Goal: Task Accomplishment & Management: Manage account settings

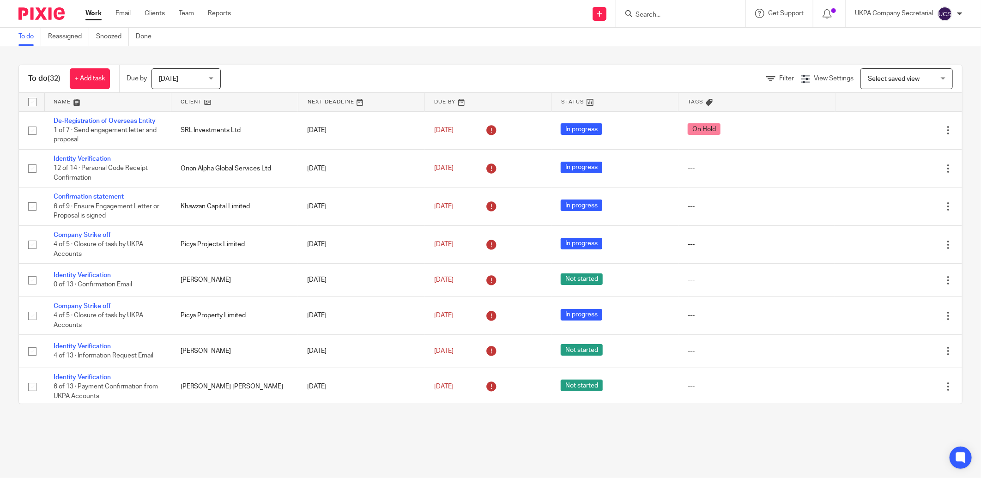
click at [661, 15] on input "Search" at bounding box center [676, 15] width 83 height 8
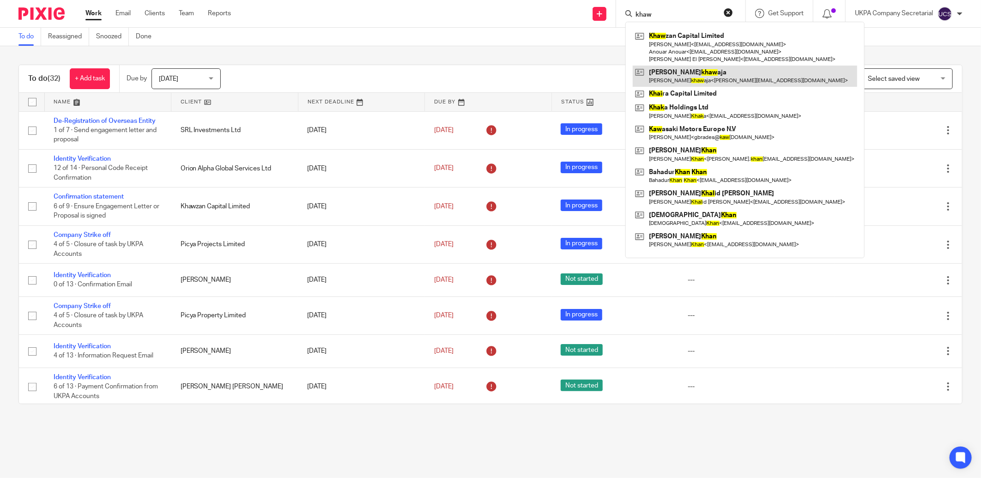
type input "khaw"
click at [714, 66] on link at bounding box center [745, 76] width 224 height 21
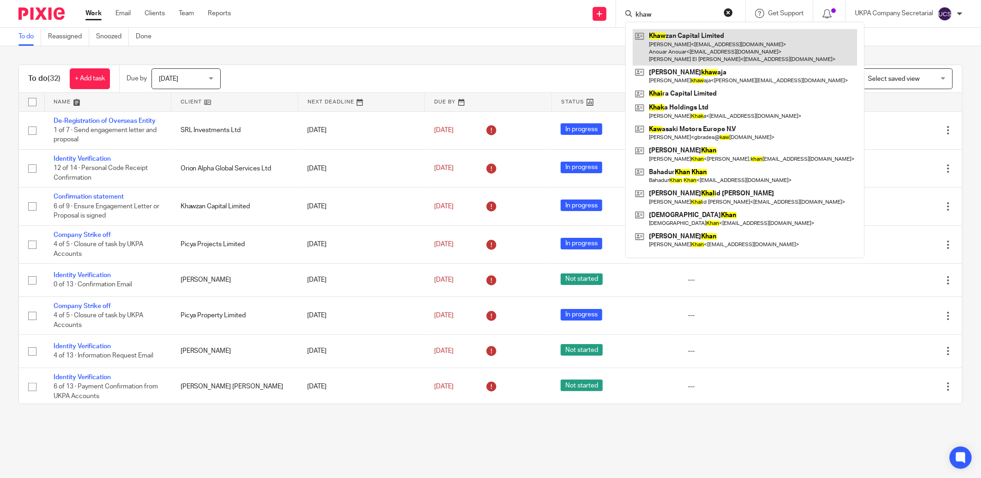
click at [717, 54] on link at bounding box center [745, 47] width 224 height 36
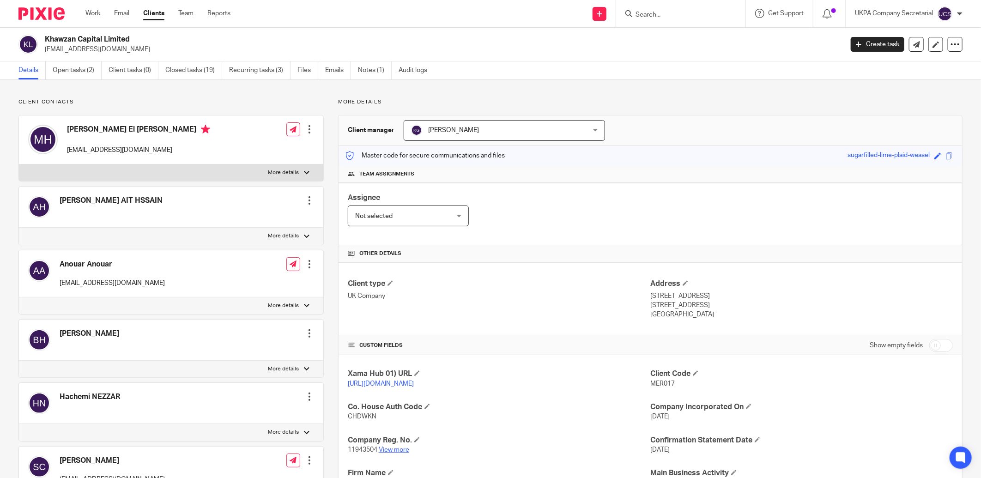
click at [398, 450] on link "View more" at bounding box center [394, 450] width 30 height 6
click at [706, 16] on input "Search" at bounding box center [676, 15] width 83 height 8
type input "forma"
click at [701, 45] on link at bounding box center [754, 39] width 242 height 21
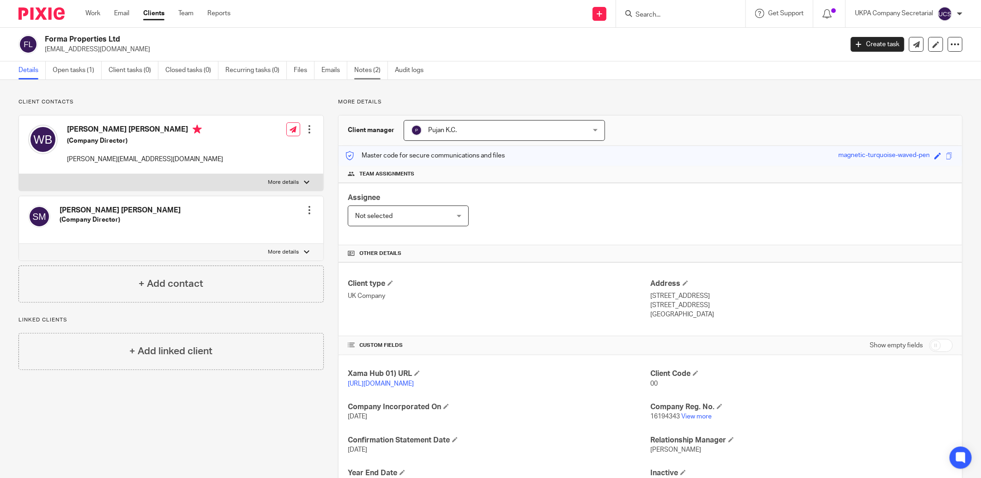
click at [378, 72] on link "Notes (2)" at bounding box center [371, 70] width 34 height 18
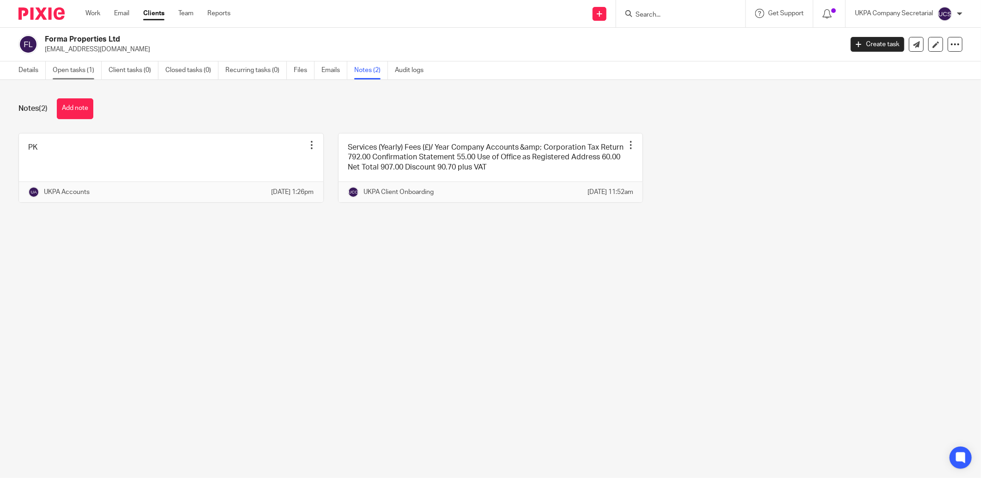
click at [84, 71] on link "Open tasks (1)" at bounding box center [77, 70] width 49 height 18
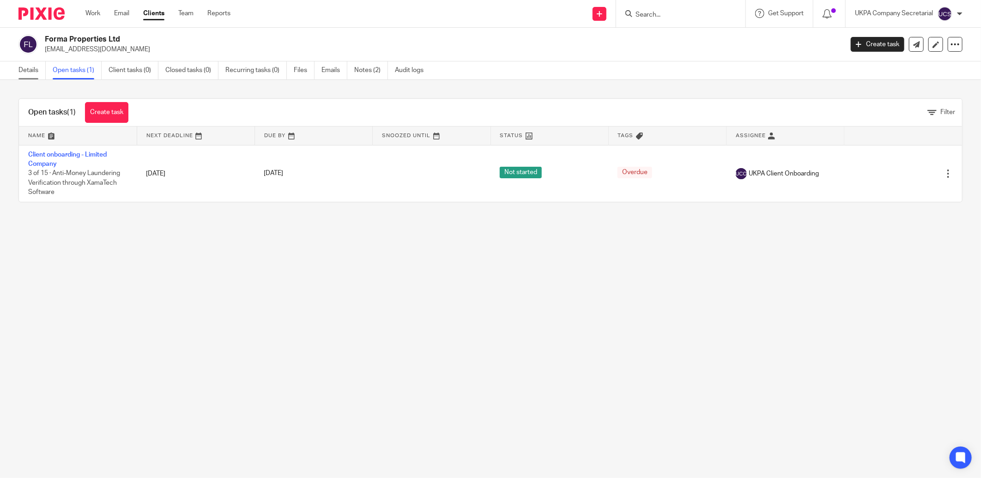
click at [29, 71] on link "Details" at bounding box center [31, 70] width 27 height 18
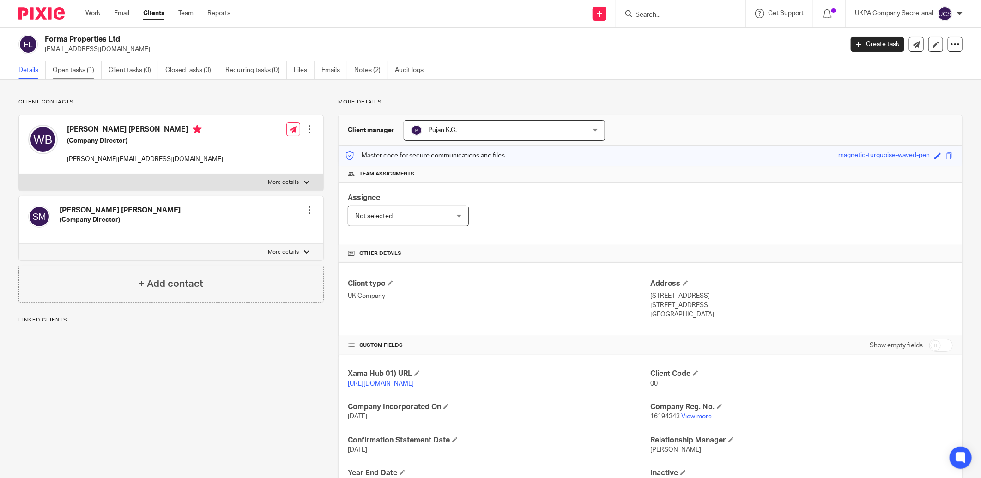
click at [82, 75] on link "Open tasks (1)" at bounding box center [77, 70] width 49 height 18
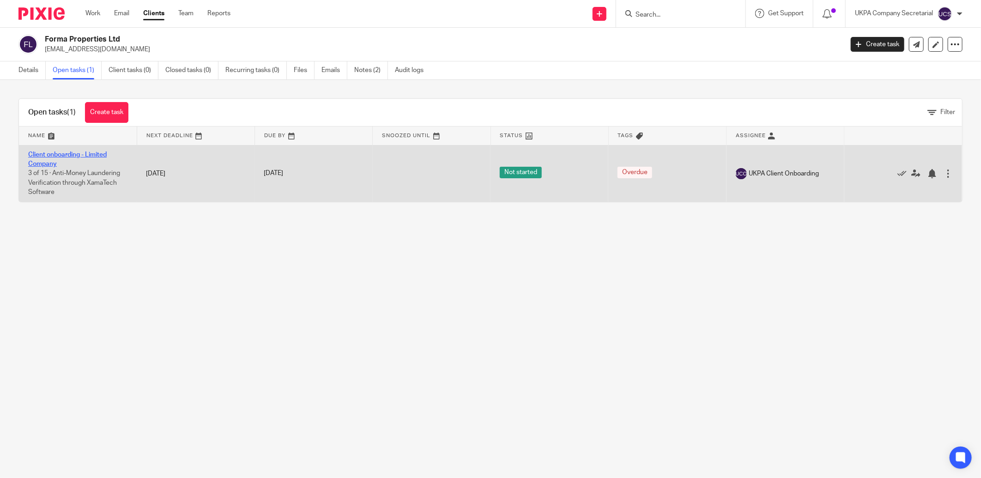
click at [49, 154] on link "Client onboarding - Limited Company" at bounding box center [67, 159] width 79 height 16
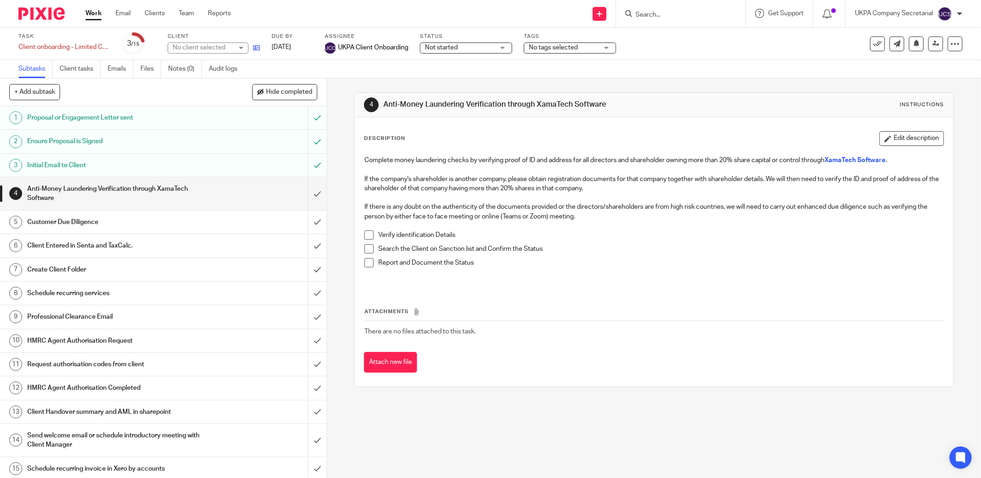
click at [257, 50] on icon at bounding box center [256, 47] width 7 height 7
click at [641, 14] on input "Search" at bounding box center [676, 15] width 83 height 8
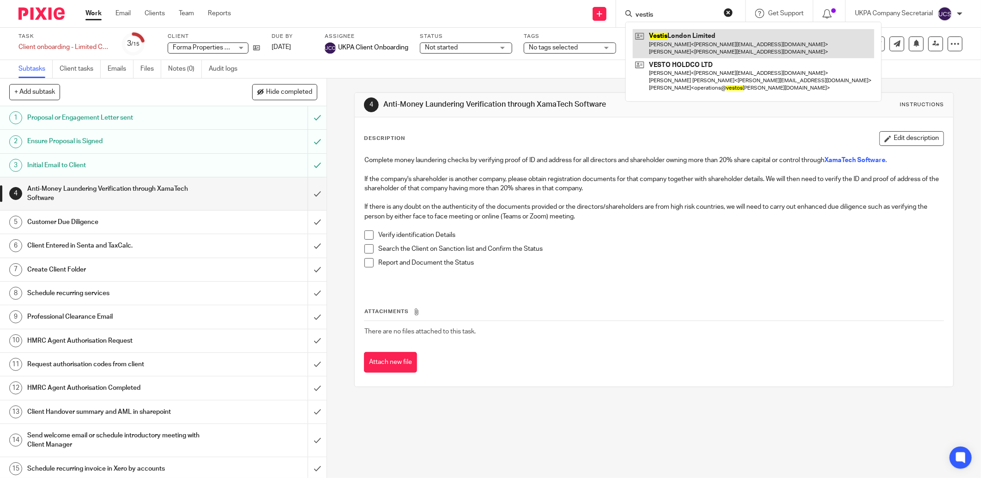
type input "vestis"
click at [696, 42] on link at bounding box center [754, 43] width 242 height 29
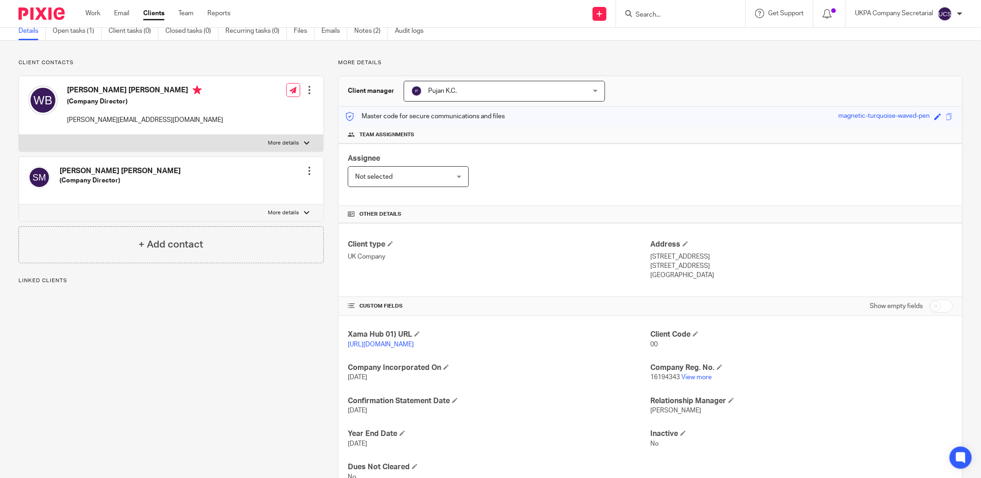
scroll to position [76, 0]
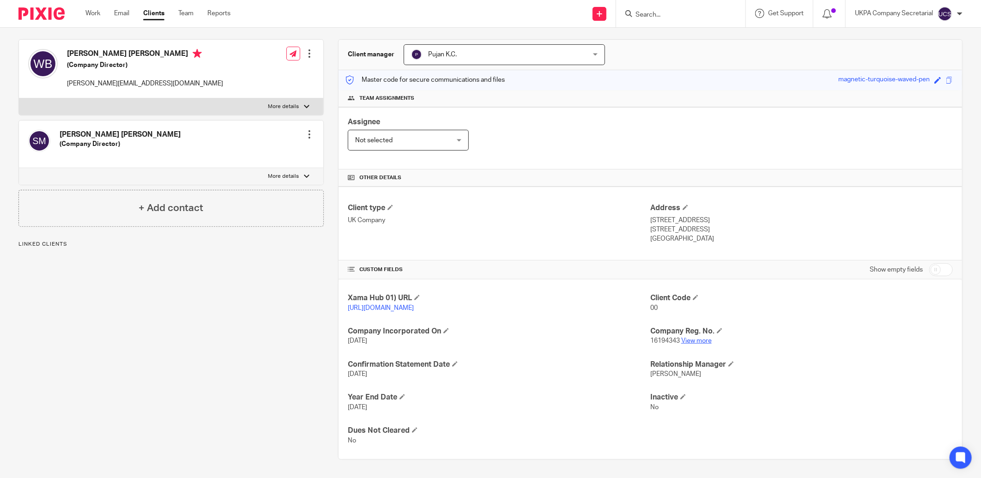
click at [686, 340] on link "View more" at bounding box center [696, 341] width 30 height 6
click at [929, 269] on input "checkbox" at bounding box center [941, 269] width 24 height 13
checkbox input "true"
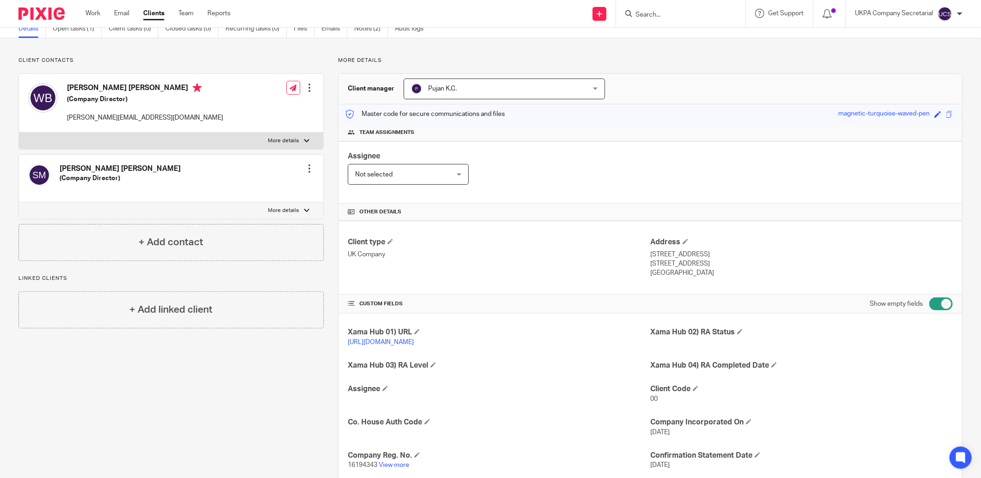
scroll to position [0, 0]
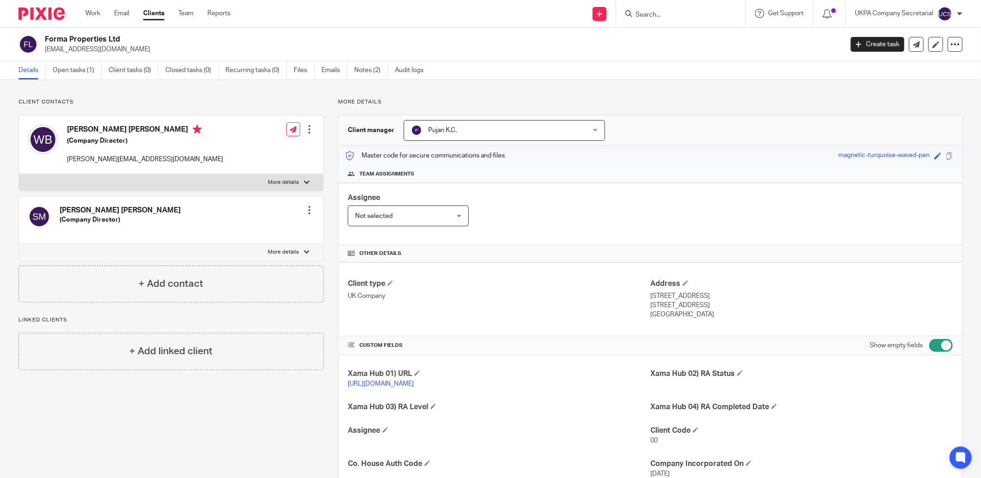
drag, startPoint x: 44, startPoint y: 39, endPoint x: 125, endPoint y: 42, distance: 80.9
click at [125, 42] on h2 "Forma Properties Ltd" at bounding box center [362, 40] width 634 height 10
copy h2 "Forma Properties Ltd"
click at [538, 204] on div "Assignee Not selected Not selected Not selected [PERSON_NAME] [PERSON_NAME] [PE…" at bounding box center [650, 214] width 623 height 62
click at [656, 17] on input "Search" at bounding box center [676, 15] width 83 height 8
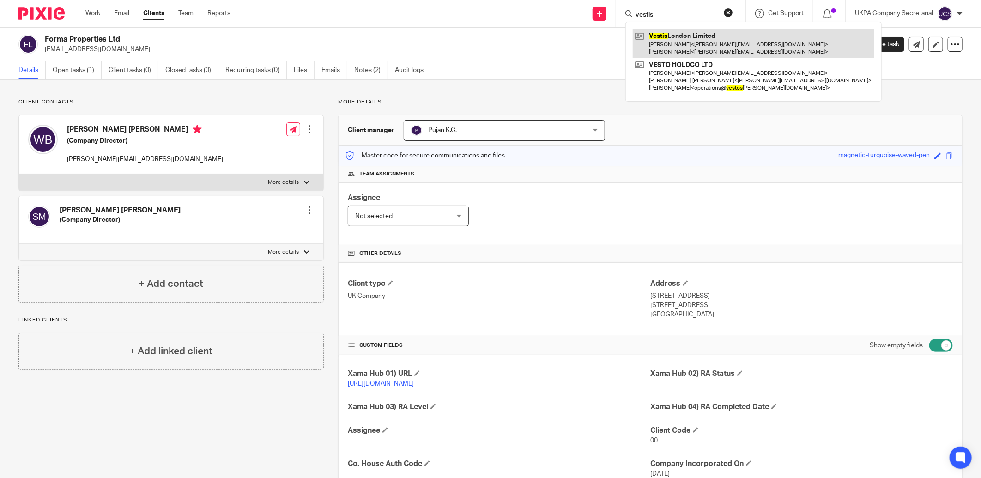
type input "vestis"
click at [668, 43] on link at bounding box center [754, 43] width 242 height 29
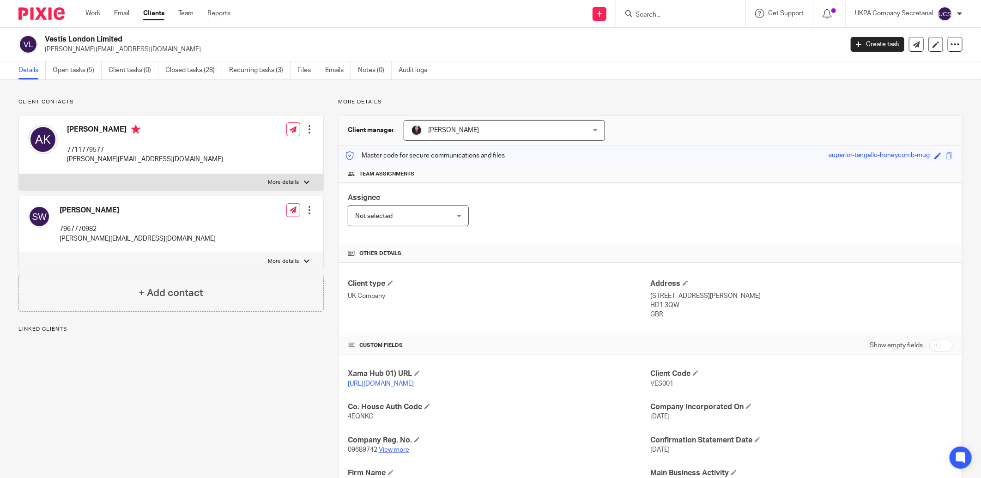
click at [385, 451] on link "View more" at bounding box center [394, 450] width 30 height 6
click at [382, 451] on link "View more" at bounding box center [394, 450] width 30 height 6
drag, startPoint x: 42, startPoint y: 39, endPoint x: 130, endPoint y: 38, distance: 87.7
click at [130, 38] on div "Vestis London Limited andrew@kennettlindsell.com" at bounding box center [427, 44] width 818 height 19
copy h2 "Vestis London Limited"
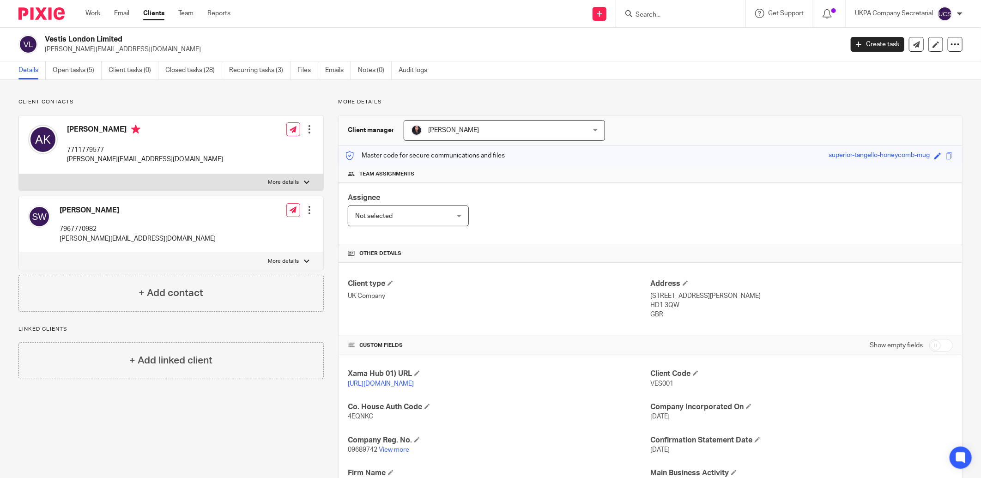
click at [471, 291] on p "UK Company" at bounding box center [499, 295] width 302 height 9
click at [60, 68] on link "Open tasks (5)" at bounding box center [77, 70] width 49 height 18
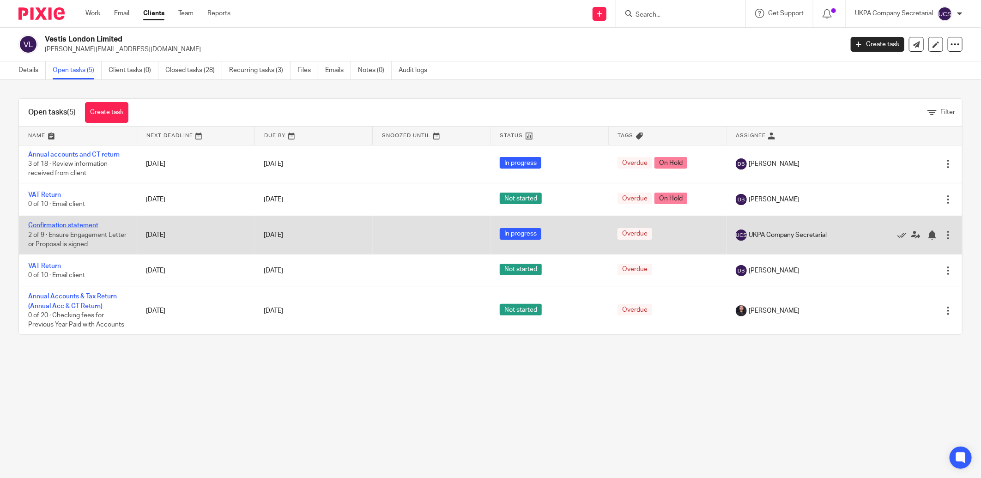
click at [87, 226] on link "Confirmation statement" at bounding box center [63, 225] width 70 height 6
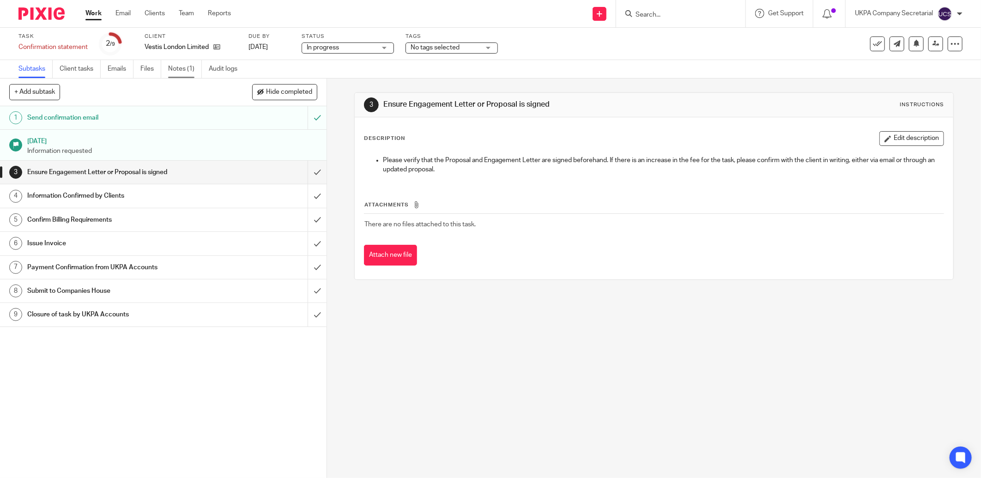
click at [176, 67] on link "Notes (1)" at bounding box center [185, 69] width 34 height 18
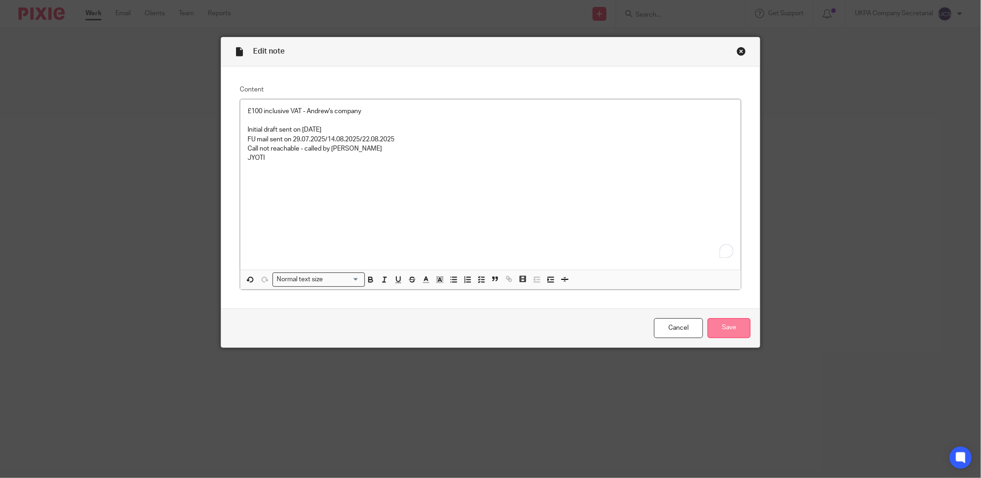
click at [733, 327] on input "Save" at bounding box center [729, 328] width 43 height 20
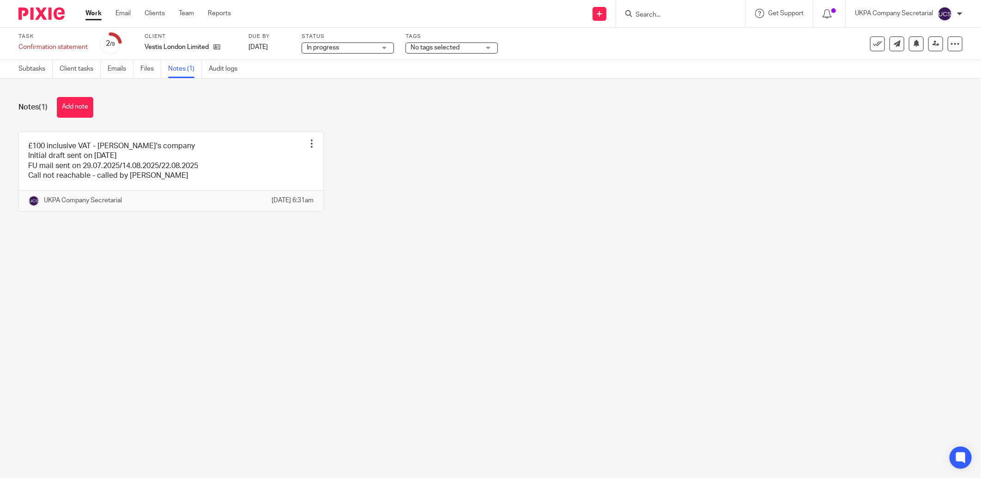
click at [653, 18] on input "Search" at bounding box center [676, 15] width 83 height 8
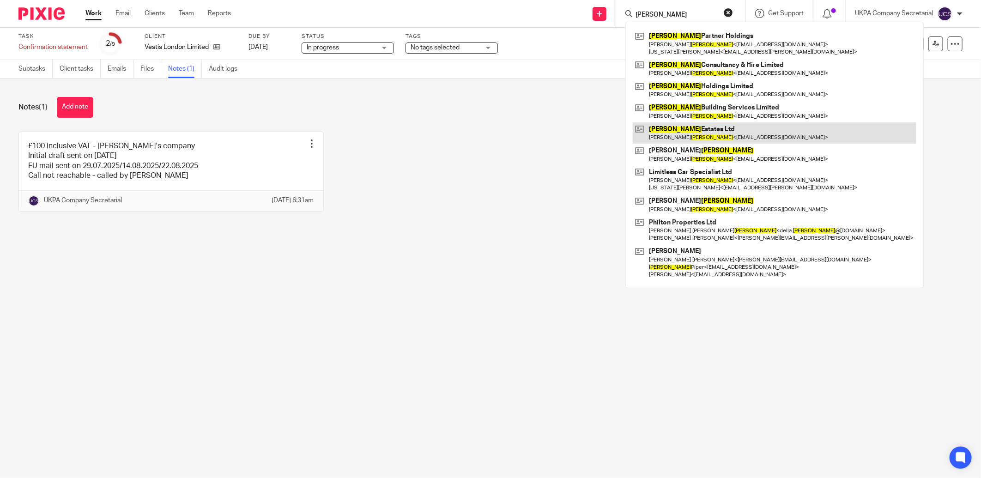
type input "[PERSON_NAME]"
click at [701, 133] on link at bounding box center [775, 132] width 284 height 21
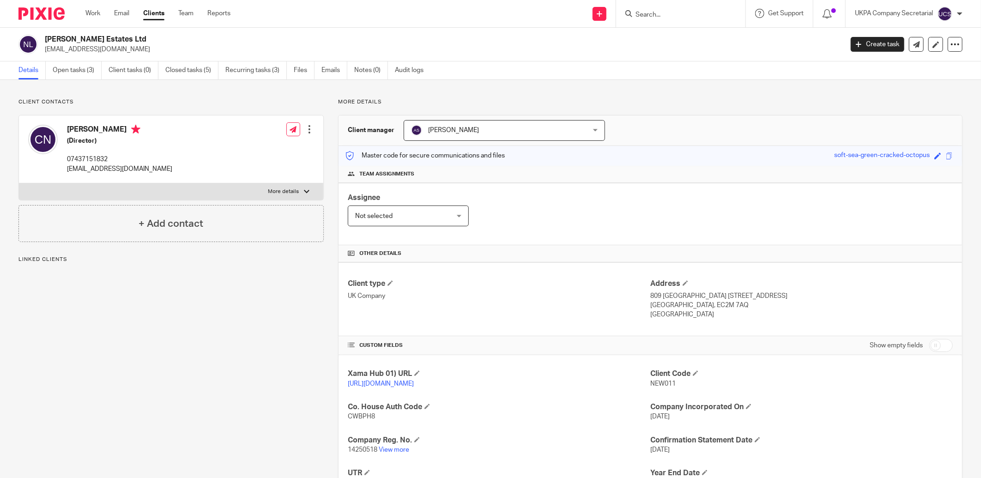
click at [393, 445] on p "14250518 View more" at bounding box center [499, 449] width 302 height 9
click at [393, 448] on link "View more" at bounding box center [394, 450] width 30 height 6
drag, startPoint x: 39, startPoint y: 36, endPoint x: 121, endPoint y: 38, distance: 81.8
click at [121, 38] on div "[PERSON_NAME] Estates Ltd [EMAIL_ADDRESS][DOMAIN_NAME]" at bounding box center [427, 44] width 818 height 19
copy div "[PERSON_NAME] Estates Ltd"
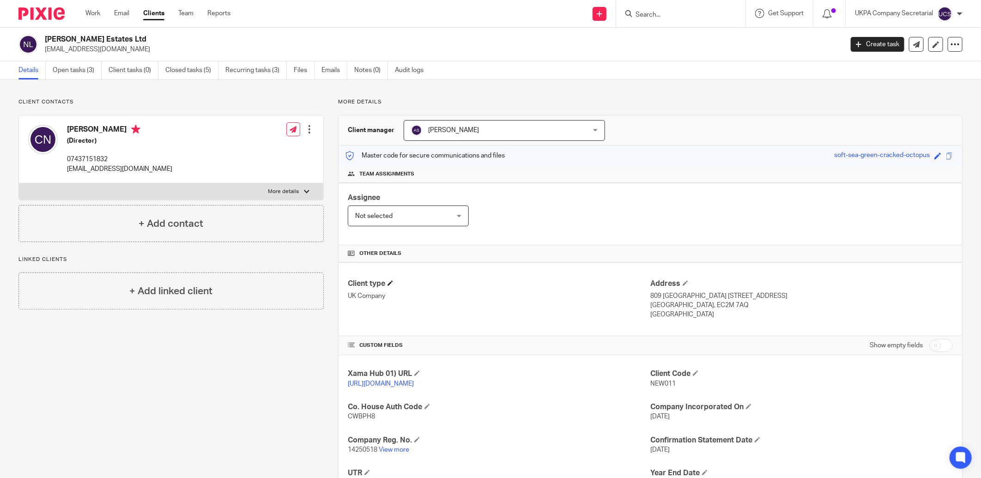
click at [560, 288] on h4 "Client type" at bounding box center [499, 284] width 302 height 10
drag, startPoint x: 44, startPoint y: 51, endPoint x: 118, endPoint y: 55, distance: 74.0
click at [118, 55] on div "[PERSON_NAME] Estates Ltd [EMAIL_ADDRESS][DOMAIN_NAME] Create task Update from …" at bounding box center [490, 45] width 981 height 34
copy p "[EMAIL_ADDRESS][DOMAIN_NAME]"
click at [76, 70] on link "Open tasks (3)" at bounding box center [77, 70] width 49 height 18
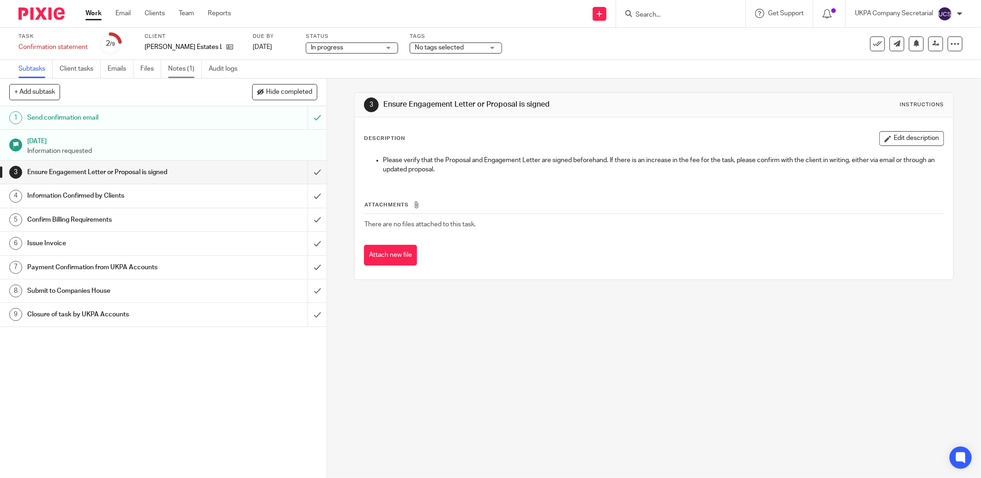
click at [176, 72] on link "Notes (1)" at bounding box center [185, 69] width 34 height 18
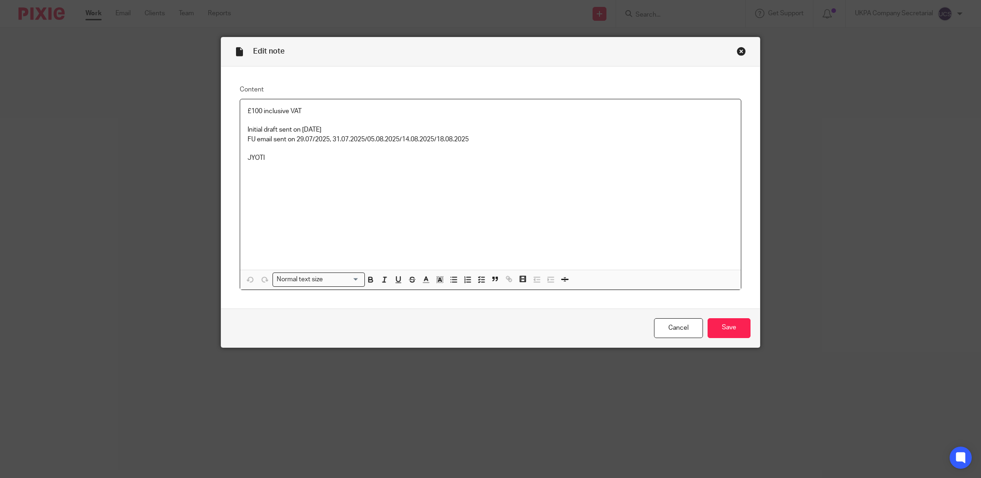
click at [518, 136] on p "FU email sent on 29.07/2025, 31.07.2025/05.08.2025/14.08.2025/18.08.2025" at bounding box center [491, 139] width 486 height 9
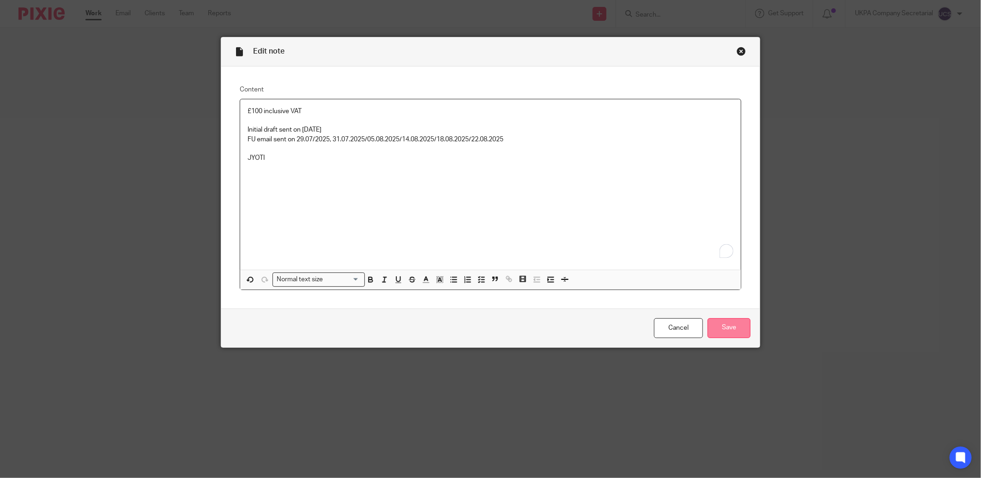
click at [722, 329] on input "Save" at bounding box center [729, 328] width 43 height 20
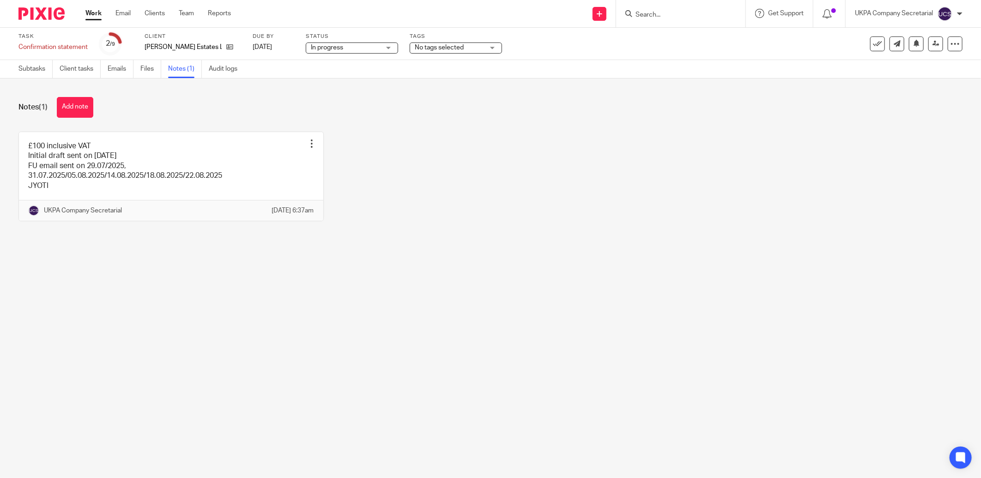
click at [667, 16] on input "Search" at bounding box center [676, 15] width 83 height 8
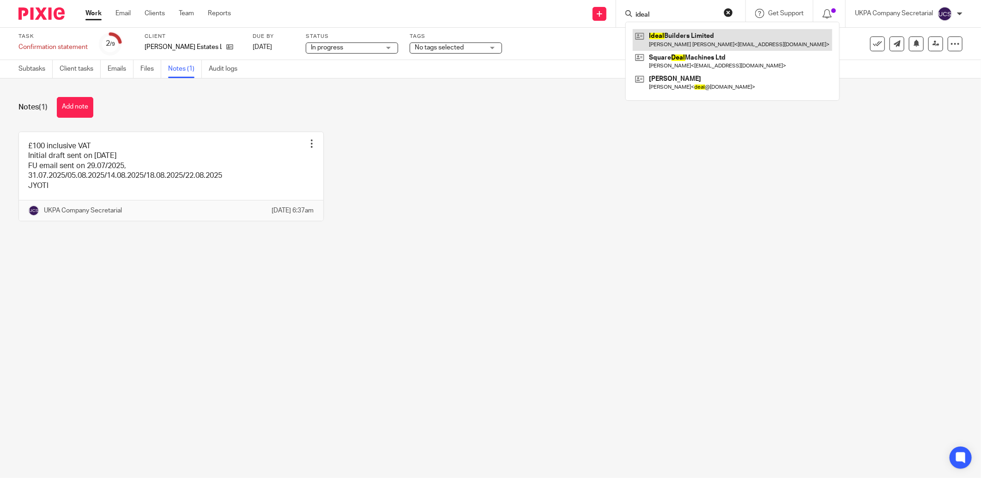
type input "ideal"
click at [712, 36] on link at bounding box center [733, 39] width 200 height 21
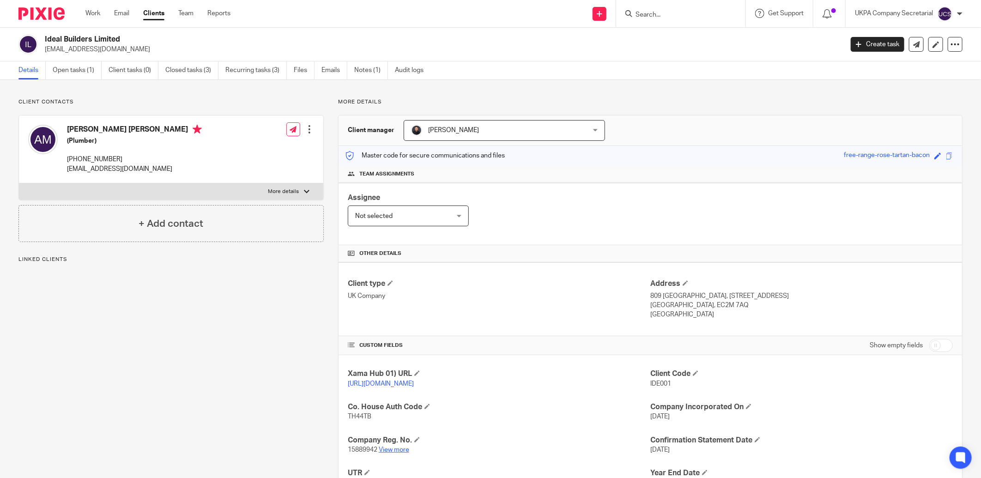
click at [391, 452] on link "View more" at bounding box center [394, 450] width 30 height 6
click at [78, 68] on link "Open tasks (1)" at bounding box center [77, 70] width 49 height 18
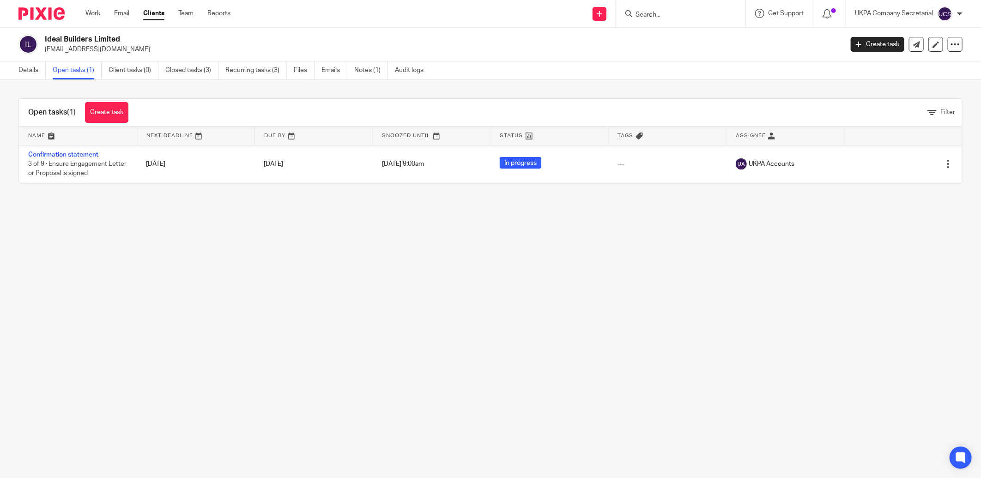
click at [181, 296] on main "Ideal Builders Limited innovationbuilder234@gmail.com Create task Update from C…" at bounding box center [490, 239] width 981 height 478
click at [153, 250] on main "Ideal Builders Limited innovationbuilder234@gmail.com Create task Update from C…" at bounding box center [490, 239] width 981 height 478
drag, startPoint x: 44, startPoint y: 39, endPoint x: 131, endPoint y: 44, distance: 87.5
click at [131, 44] on div "Ideal Builders Limited innovationbuilder234@gmail.com" at bounding box center [427, 44] width 818 height 19
click at [133, 237] on main "Ideal Builders Limited innovationbuilder234@gmail.com Create task Update from C…" at bounding box center [490, 239] width 981 height 478
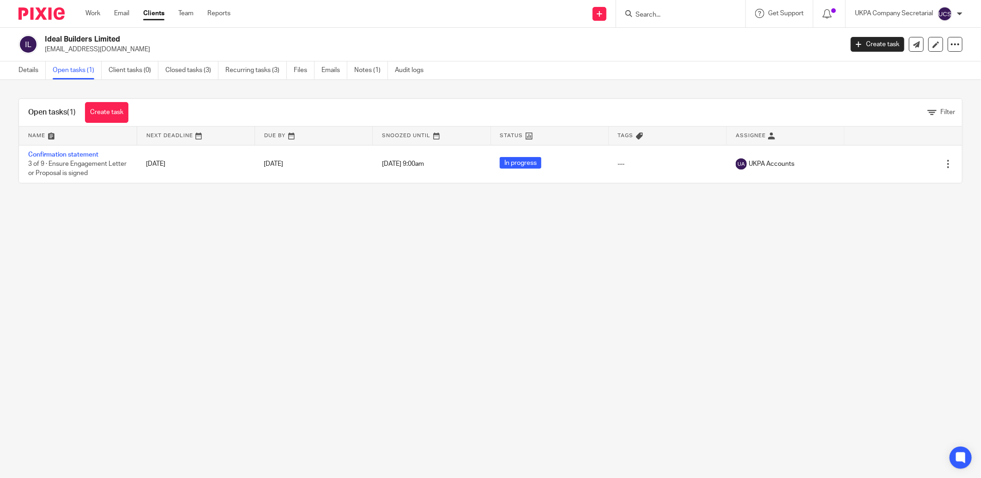
drag, startPoint x: 44, startPoint y: 40, endPoint x: 128, endPoint y: 39, distance: 84.1
click at [128, 39] on h2 "Ideal Builders Limited" at bounding box center [362, 40] width 634 height 10
copy h2 "Ideal Builders Limited"
click at [179, 278] on main "Ideal Builders Limited innovationbuilder234@gmail.com Create task Update from C…" at bounding box center [490, 239] width 981 height 478
click at [28, 70] on link "Details" at bounding box center [31, 70] width 27 height 18
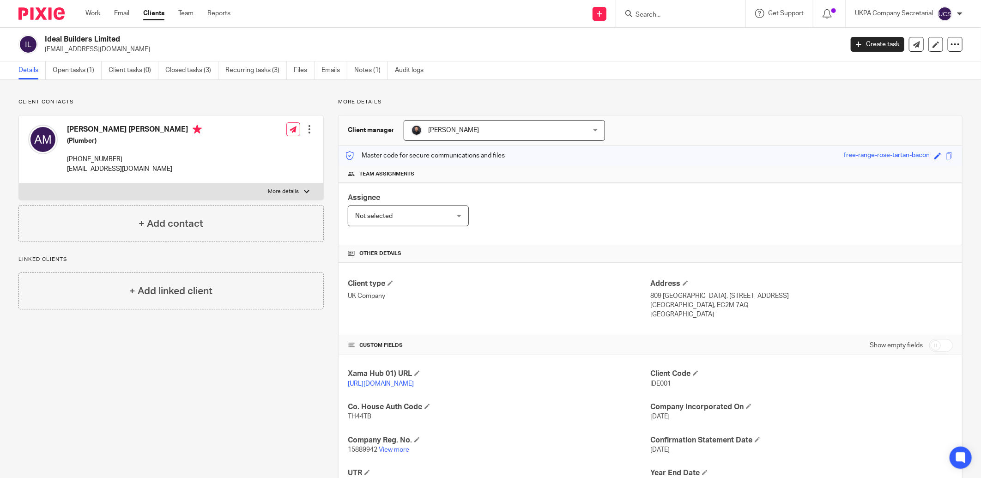
click at [396, 454] on p "15889942 View more" at bounding box center [499, 449] width 302 height 9
click at [396, 450] on link "View more" at bounding box center [394, 450] width 30 height 6
click at [66, 74] on link "Open tasks (1)" at bounding box center [77, 70] width 49 height 18
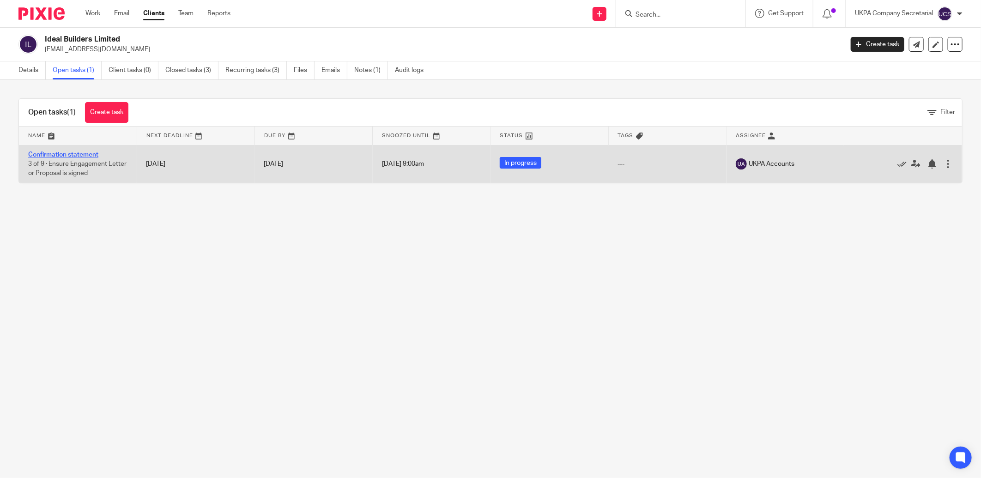
click at [73, 155] on link "Confirmation statement" at bounding box center [63, 154] width 70 height 6
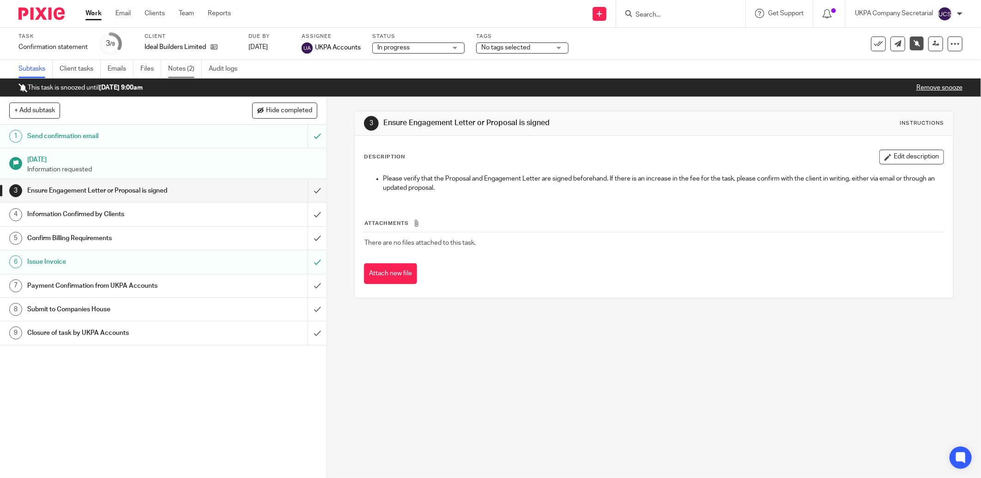
click at [179, 72] on link "Notes (2)" at bounding box center [185, 69] width 34 height 18
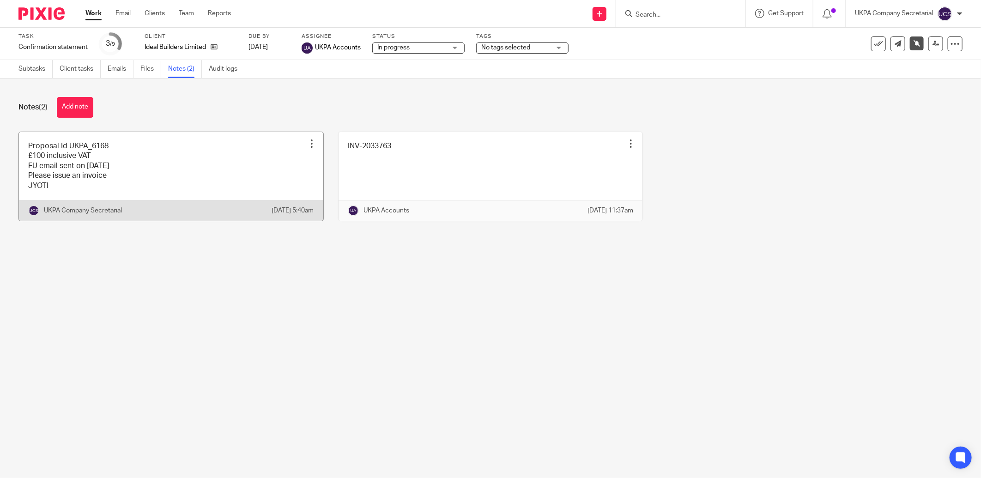
click at [156, 163] on link at bounding box center [171, 176] width 304 height 89
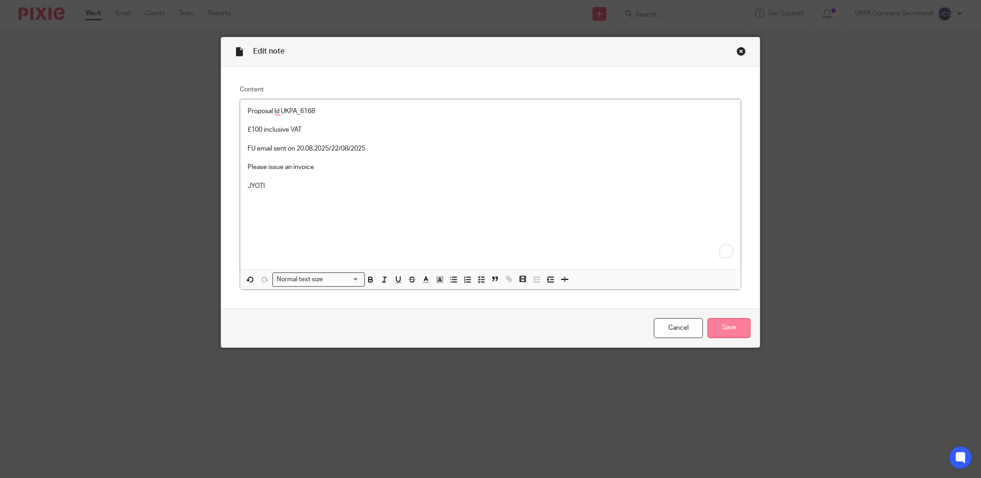
click at [722, 332] on input "Save" at bounding box center [729, 328] width 43 height 20
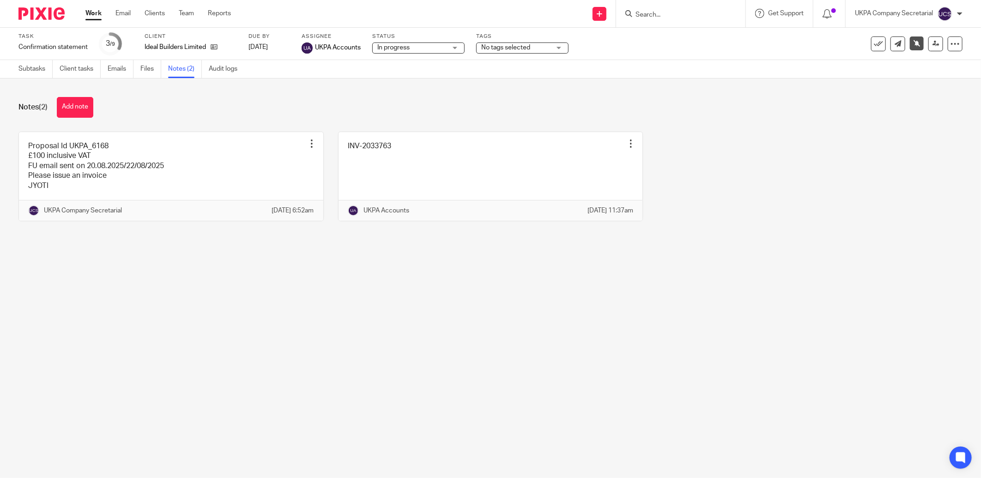
click at [686, 17] on input "Search" at bounding box center [676, 15] width 83 height 8
type input "feel"
click at [684, 36] on link at bounding box center [711, 39] width 156 height 21
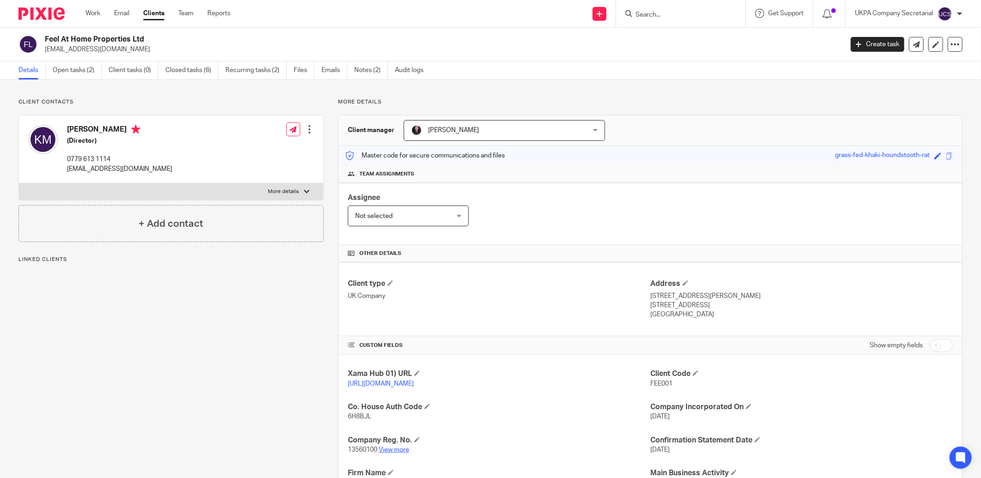
click at [389, 450] on link "View more" at bounding box center [394, 450] width 30 height 6
click at [75, 71] on link "Open tasks (2)" at bounding box center [77, 70] width 49 height 18
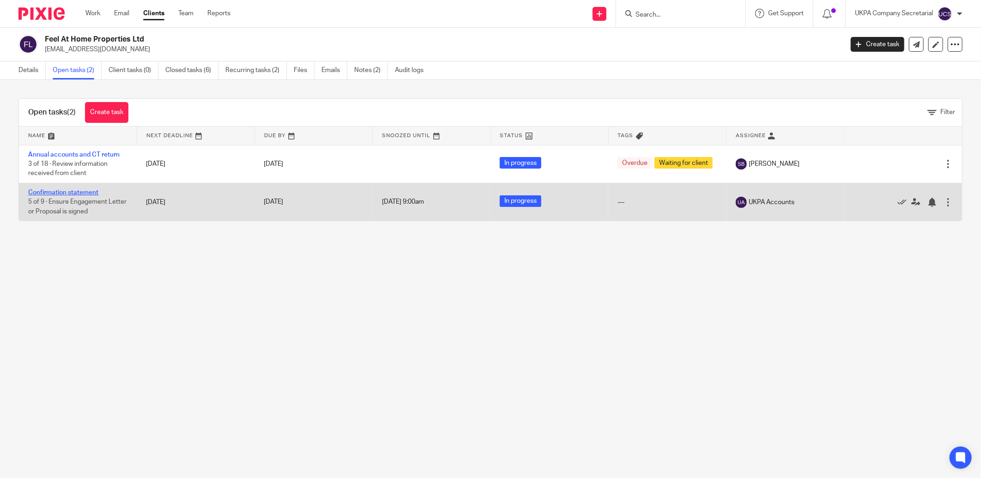
click at [70, 194] on link "Confirmation statement" at bounding box center [63, 192] width 70 height 6
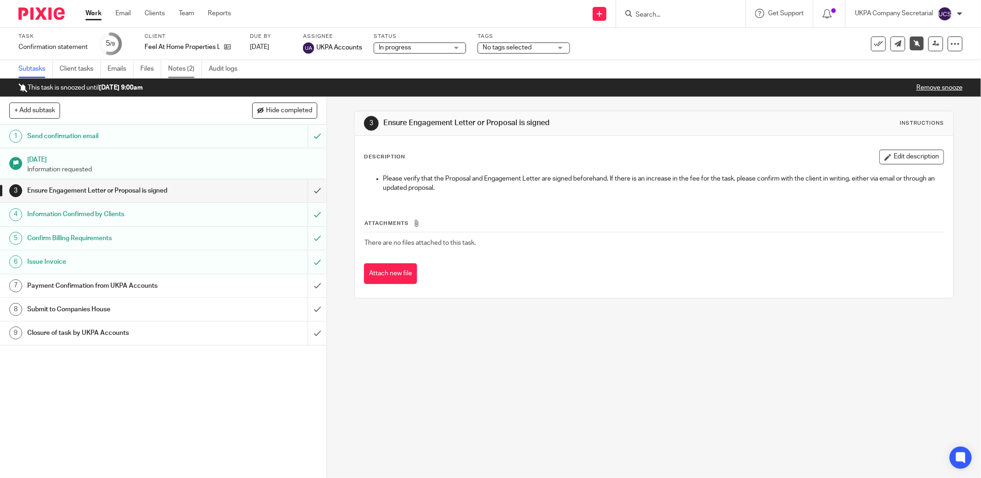
click at [187, 65] on link "Notes (2)" at bounding box center [185, 69] width 34 height 18
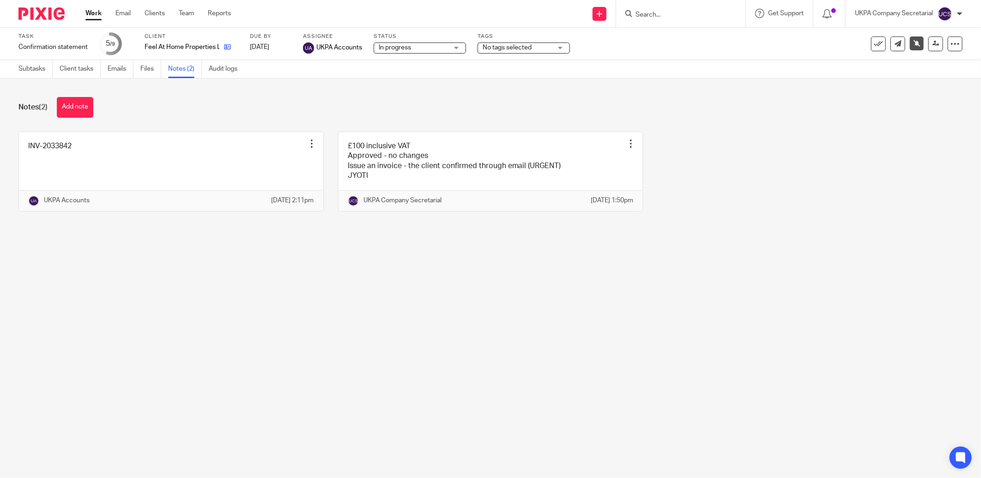
click at [223, 47] on link at bounding box center [225, 46] width 12 height 9
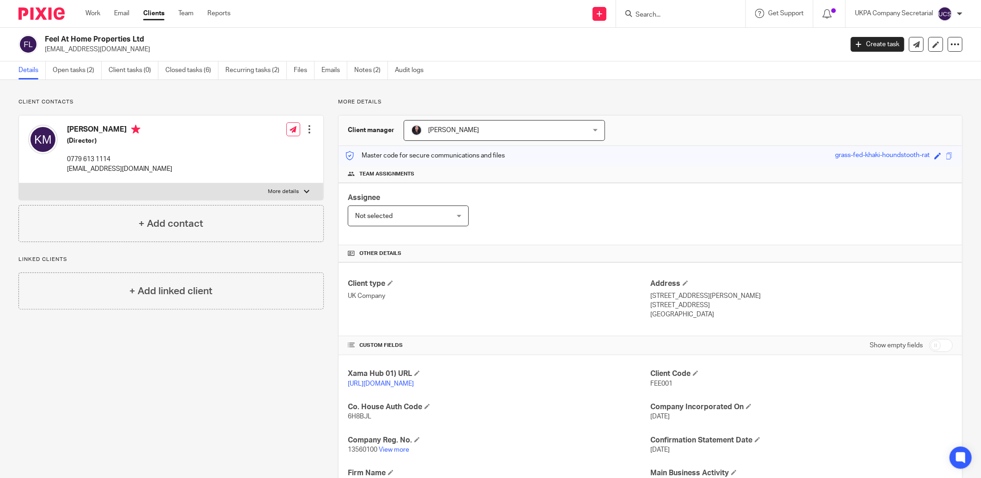
drag, startPoint x: 42, startPoint y: 48, endPoint x: 107, endPoint y: 51, distance: 65.2
click at [107, 51] on div "Feel At Home Properties Ltd kmphive@gmail.com" at bounding box center [427, 44] width 818 height 19
copy p "kmphive@gmail.com"
click at [688, 18] on input "Search" at bounding box center [676, 15] width 83 height 8
type input "fevisionh"
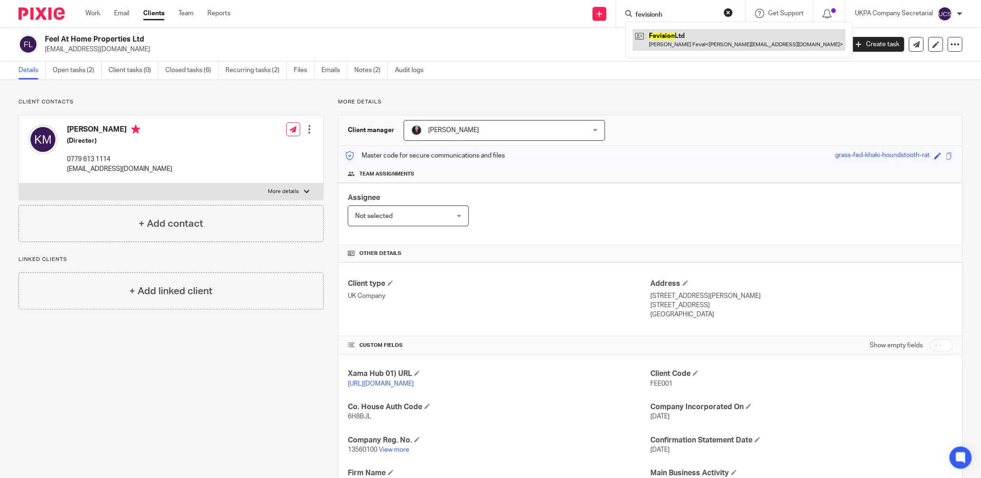
click at [684, 36] on link at bounding box center [739, 39] width 213 height 21
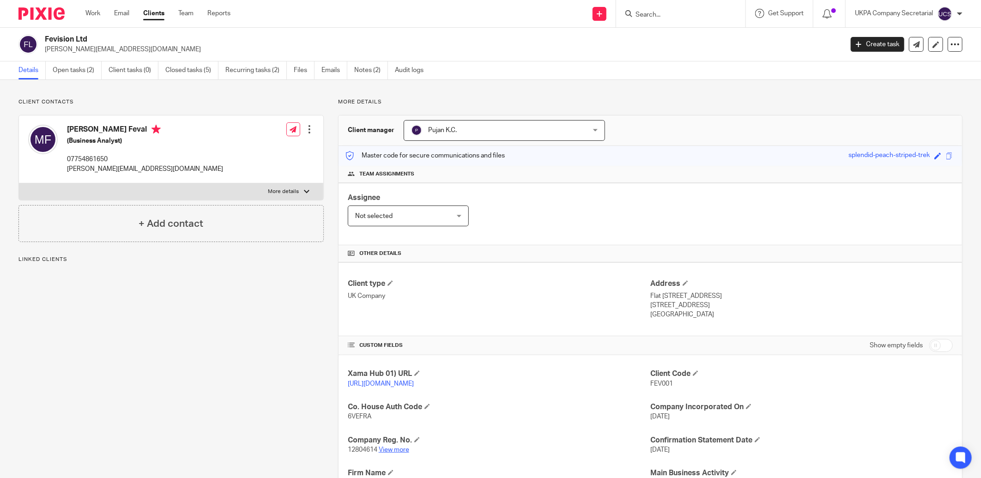
click at [398, 451] on link "View more" at bounding box center [394, 450] width 30 height 6
click at [79, 72] on link "Open tasks (2)" at bounding box center [77, 70] width 49 height 18
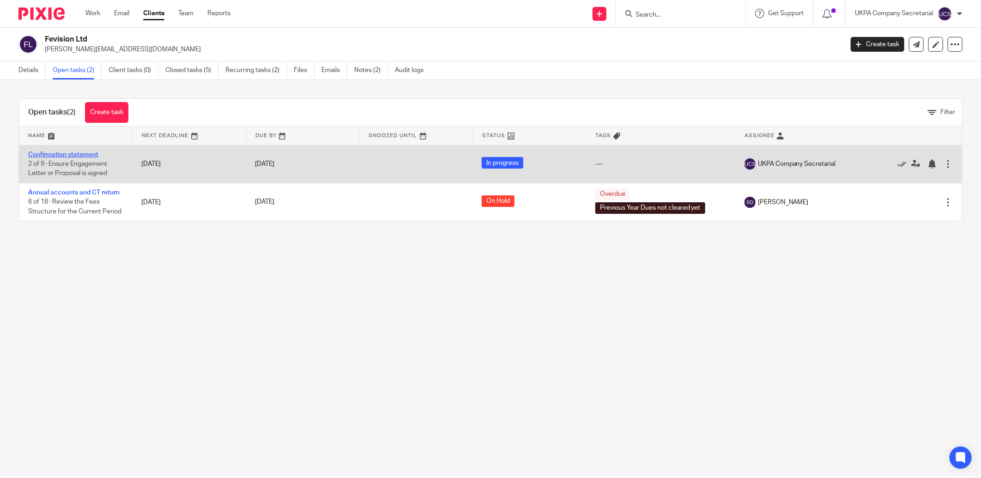
click at [67, 155] on link "Confirmation statement" at bounding box center [63, 154] width 70 height 6
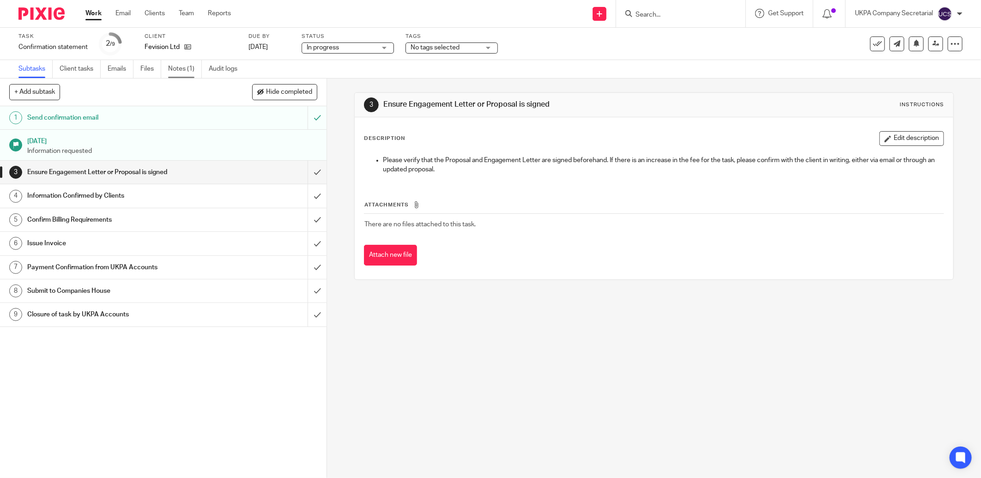
click at [187, 65] on link "Notes (1)" at bounding box center [185, 69] width 34 height 18
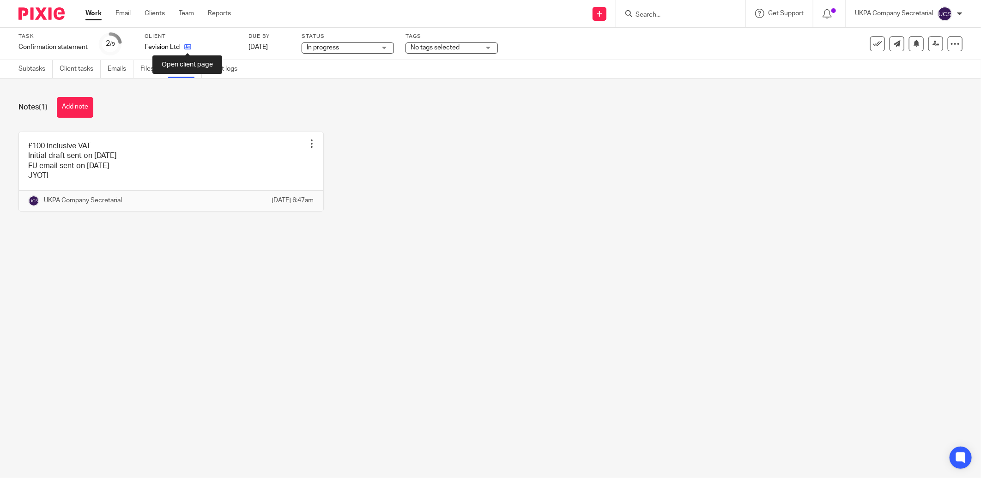
click at [190, 48] on icon at bounding box center [187, 46] width 7 height 7
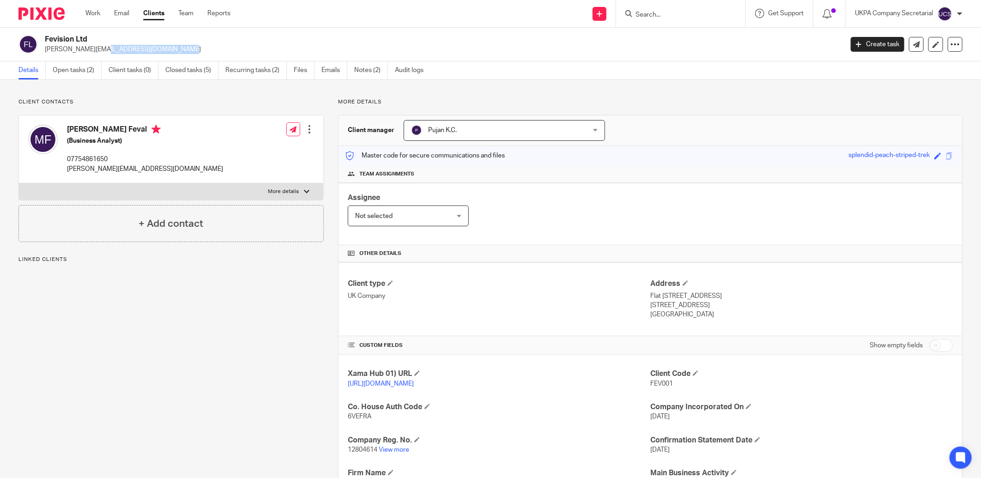
drag, startPoint x: 42, startPoint y: 53, endPoint x: 141, endPoint y: 53, distance: 98.4
click at [141, 53] on div "Fevision Ltd magdiel.feval@gmail.com" at bounding box center [427, 44] width 818 height 19
copy p "magdiel.feval@gmail.com"
click at [72, 69] on link "Open tasks (2)" at bounding box center [77, 70] width 49 height 18
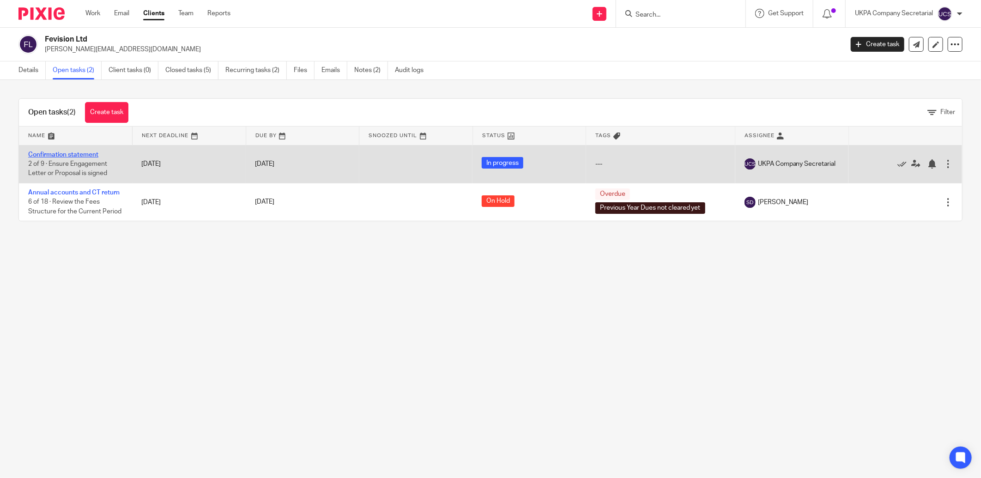
click at [68, 156] on link "Confirmation statement" at bounding box center [63, 154] width 70 height 6
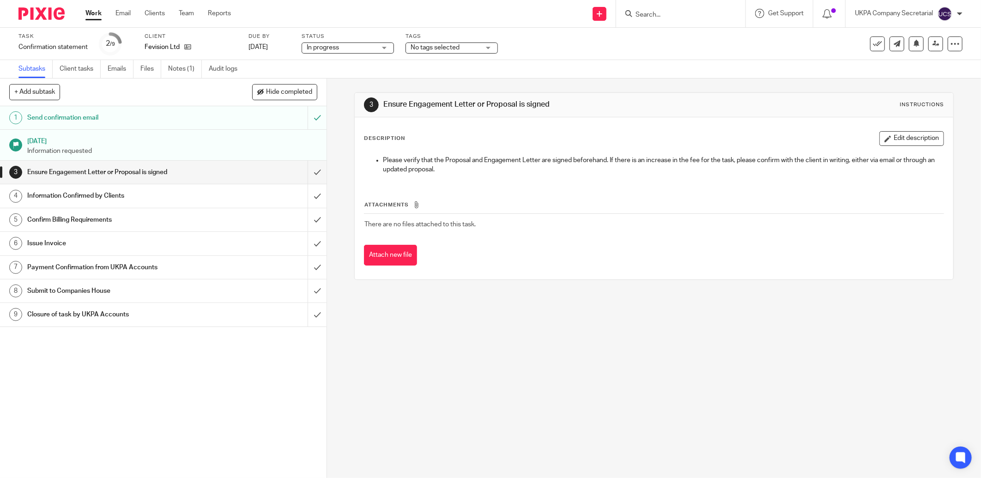
click at [185, 70] on link "Notes (1)" at bounding box center [185, 69] width 34 height 18
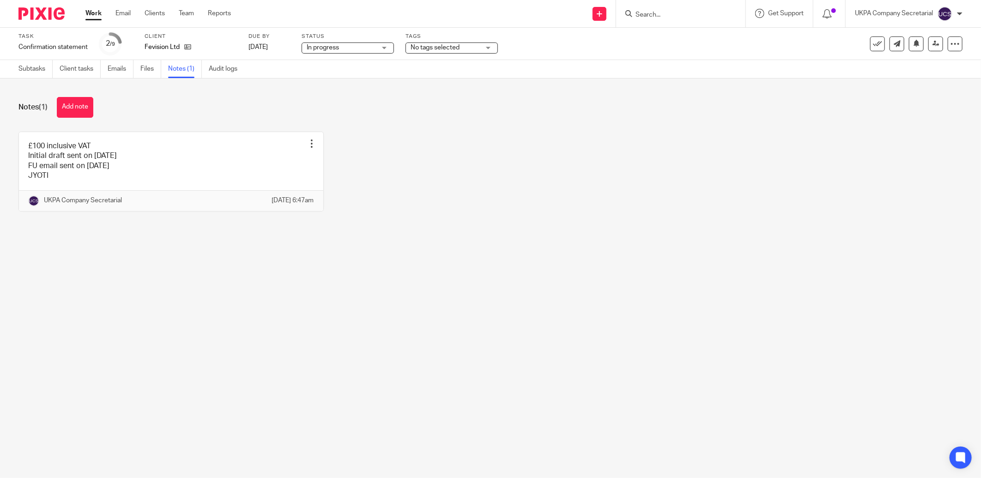
click at [163, 168] on link at bounding box center [171, 171] width 304 height 79
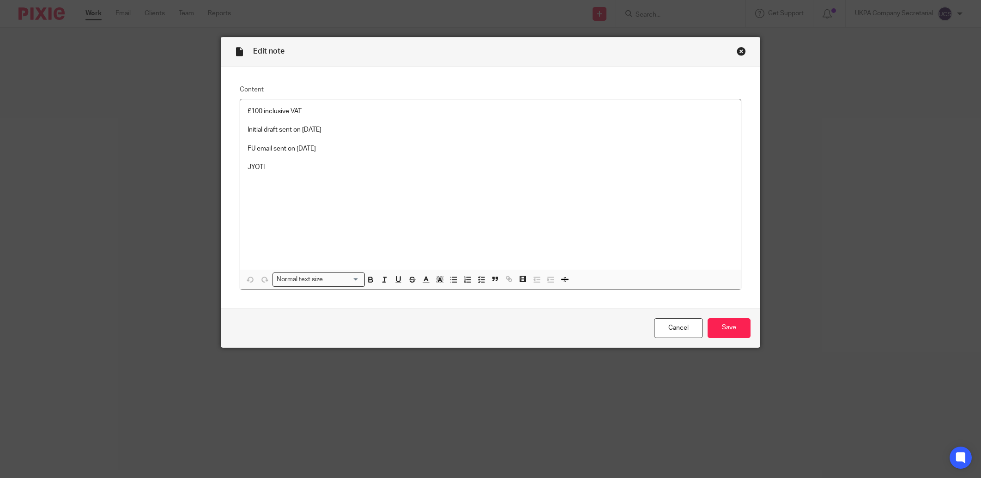
click at [340, 147] on p "FU email sent on [DATE]" at bounding box center [491, 148] width 486 height 9
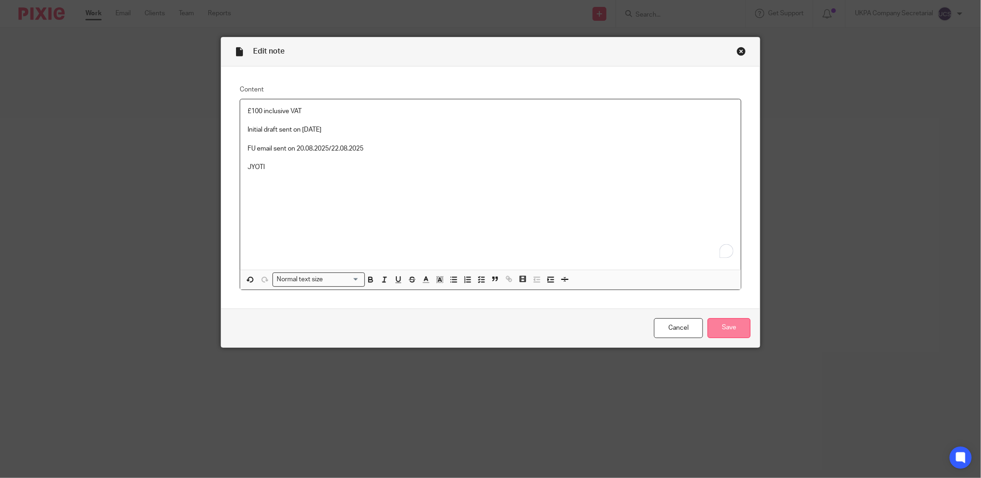
click at [723, 323] on input "Save" at bounding box center [729, 328] width 43 height 20
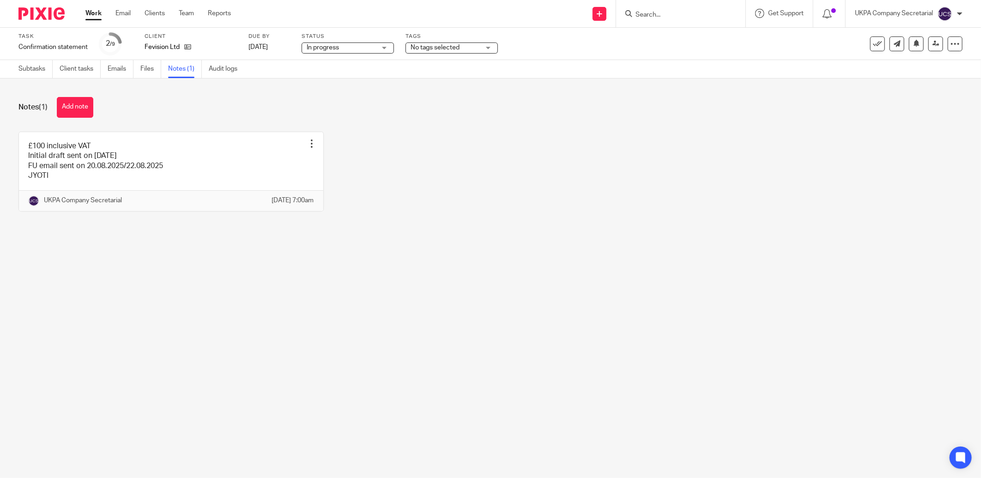
drag, startPoint x: 654, startPoint y: 12, endPoint x: 645, endPoint y: 6, distance: 10.4
click at [654, 12] on input "Search" at bounding box center [676, 15] width 83 height 8
click at [670, 17] on input "Search" at bounding box center [676, 15] width 83 height 8
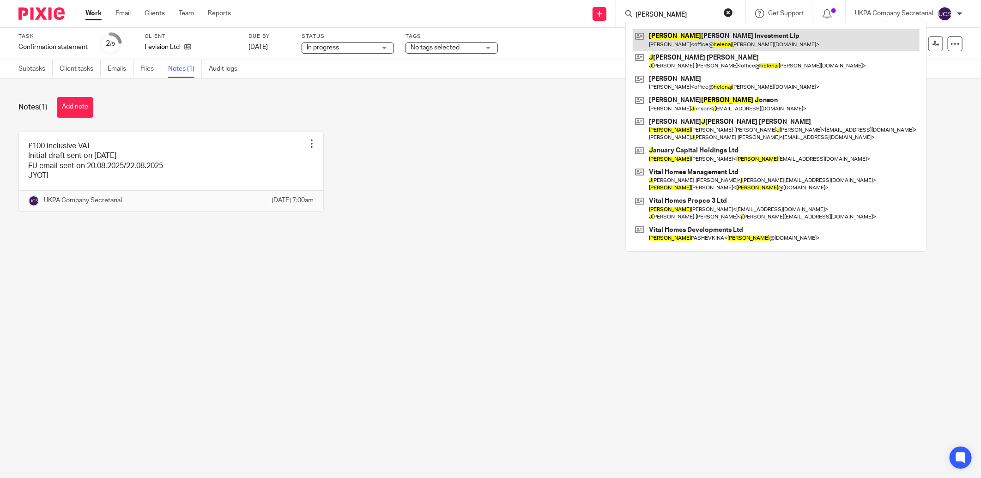
type input "[PERSON_NAME]"
click at [676, 40] on link at bounding box center [776, 39] width 287 height 21
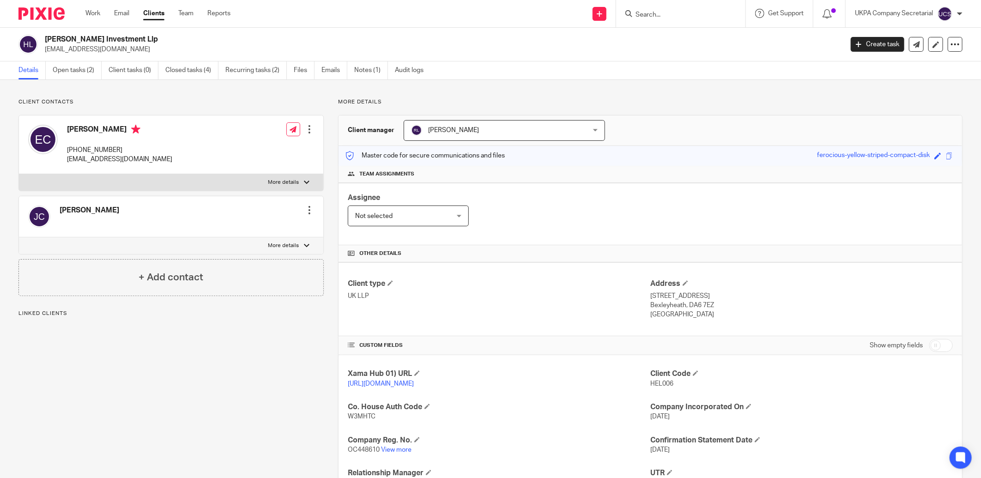
click at [512, 326] on div "Client type UK LLP Address [STREET_ADDRESS] [STREET_ADDRESS] [GEOGRAPHIC_DATA]" at bounding box center [650, 299] width 623 height 74
click at [400, 454] on p "OC448610 View more" at bounding box center [499, 449] width 302 height 9
click at [400, 451] on link "View more" at bounding box center [396, 450] width 30 height 6
drag, startPoint x: 43, startPoint y: 42, endPoint x: 158, endPoint y: 38, distance: 115.5
click at [158, 38] on div "Helena James Investment Llp office@helenajames.co.uk" at bounding box center [427, 44] width 818 height 19
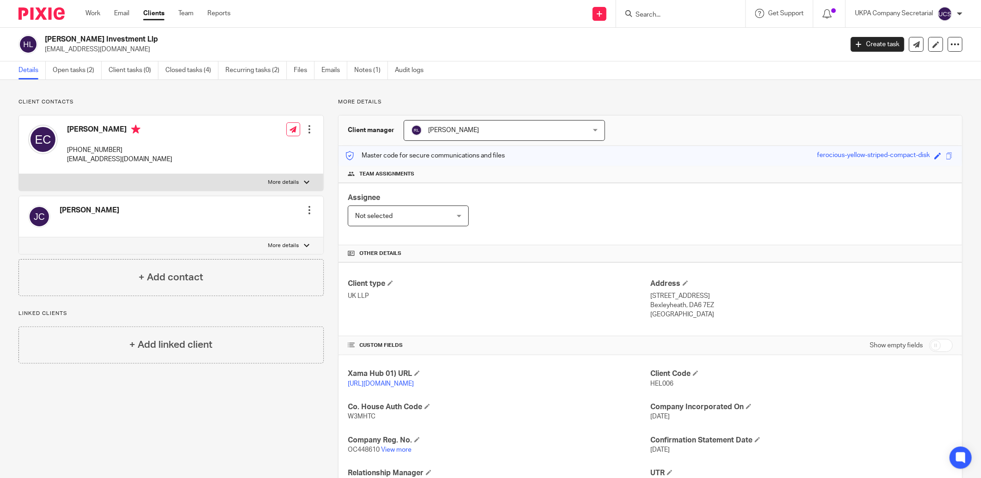
click at [501, 297] on p "UK LLP" at bounding box center [499, 295] width 302 height 9
drag, startPoint x: 45, startPoint y: 51, endPoint x: 125, endPoint y: 60, distance: 80.4
click at [125, 60] on div "Helena James Investment Llp office@helenajames.co.uk Create task Update from Co…" at bounding box center [490, 45] width 981 height 34
copy p "[EMAIL_ADDRESS][DOMAIN_NAME]"
click at [503, 295] on p "UK LLP" at bounding box center [499, 295] width 302 height 9
